Goal: Task Accomplishment & Management: Manage account settings

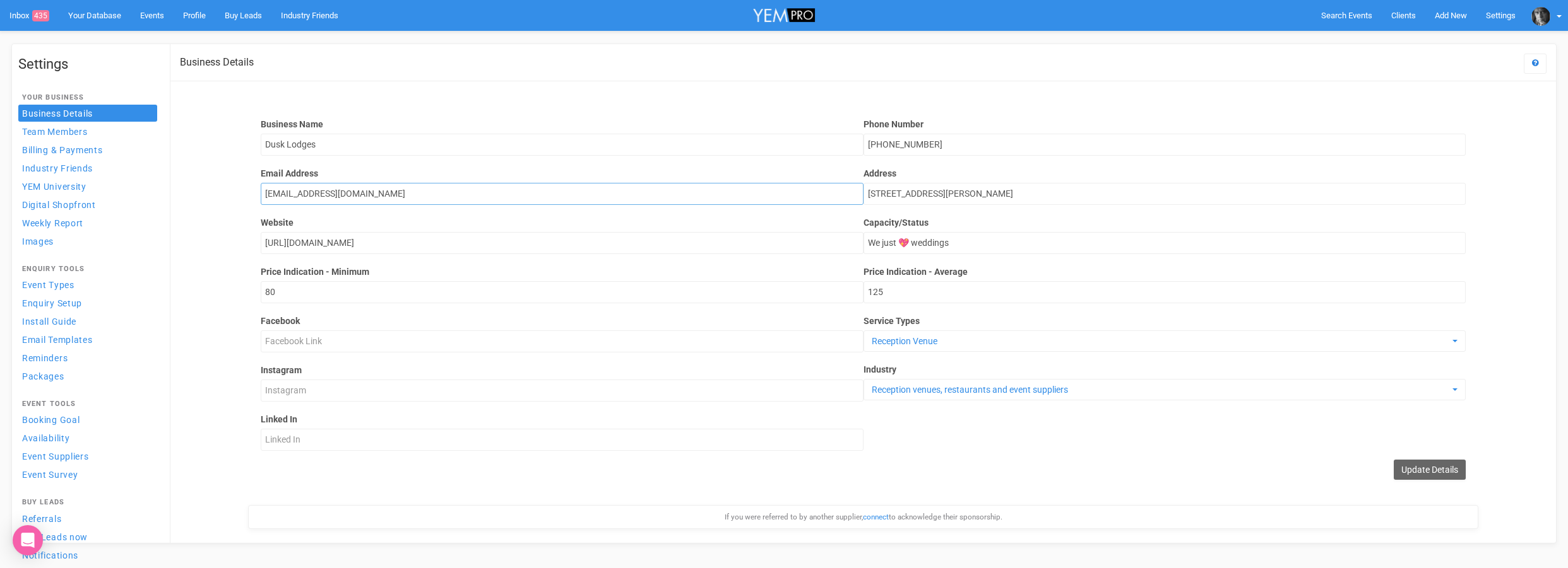
drag, startPoint x: 373, startPoint y: 195, endPoint x: 247, endPoint y: 185, distance: 126.4
click at [247, 185] on div "Business Details Get Help Business Name Dusk Lodges Email Address chrisdusk2@ye…" at bounding box center [862, 294] width 1386 height 499
click at [11, 14] on link "Inbox 435" at bounding box center [29, 15] width 59 height 31
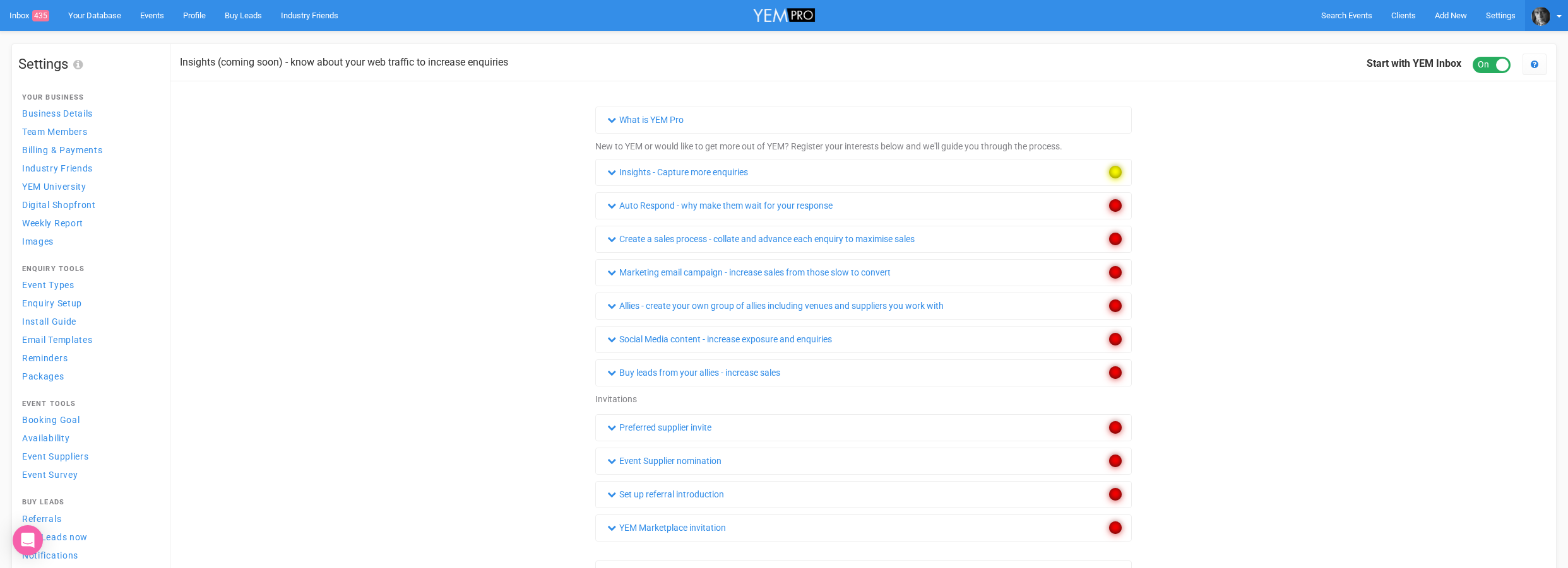
click at [1541, 15] on img at bounding box center [1540, 16] width 19 height 19
click at [1539, 18] on img at bounding box center [1540, 16] width 19 height 19
click at [1430, 228] on link "Logout" at bounding box center [1485, 229] width 152 height 25
